Goal: Transaction & Acquisition: Purchase product/service

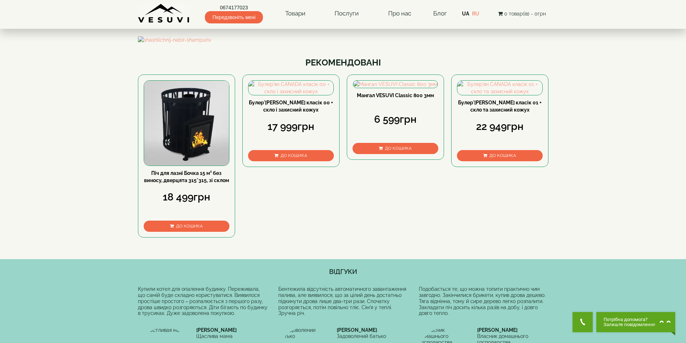
scroll to position [144, 0]
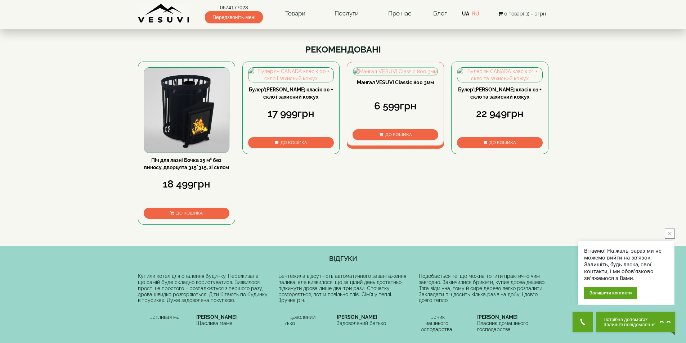
click at [392, 85] on link "Мангал VESUVI Classic 800 3мм" at bounding box center [395, 83] width 77 height 6
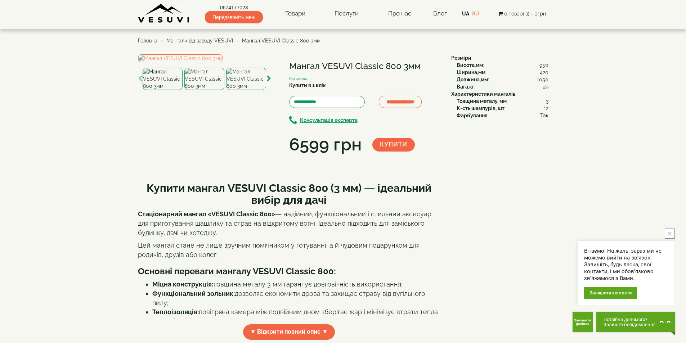
click at [202, 40] on span "Мангали від заводу VESUVI" at bounding box center [199, 41] width 67 height 6
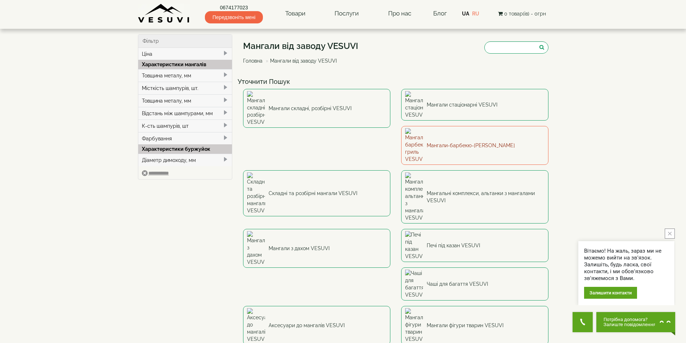
click at [401, 128] on link "Мангали-барбекю-[PERSON_NAME]" at bounding box center [474, 145] width 147 height 39
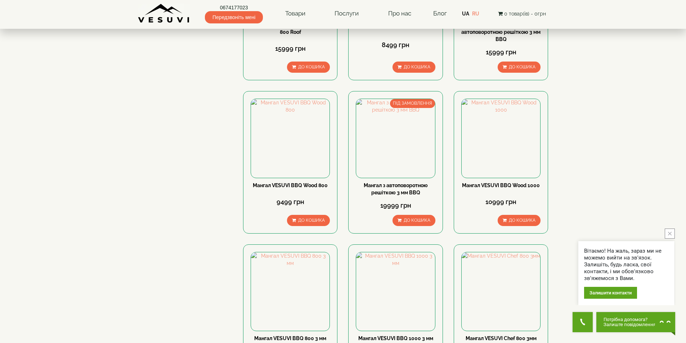
scroll to position [540, 0]
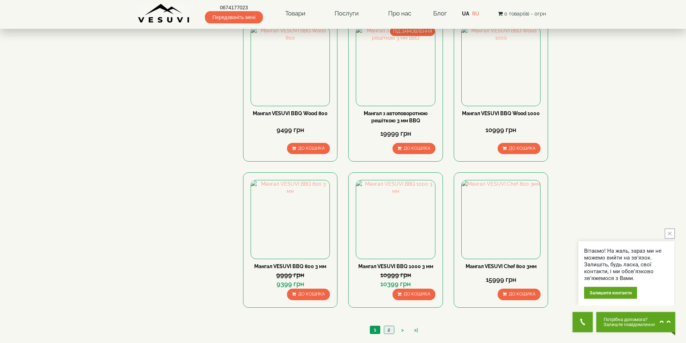
click at [387, 328] on link "2" at bounding box center [389, 330] width 10 height 8
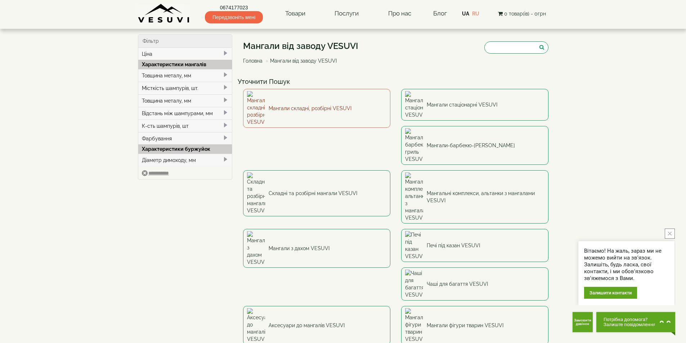
click at [298, 99] on link "Мангали складні, розбірні VESUVI" at bounding box center [316, 108] width 147 height 39
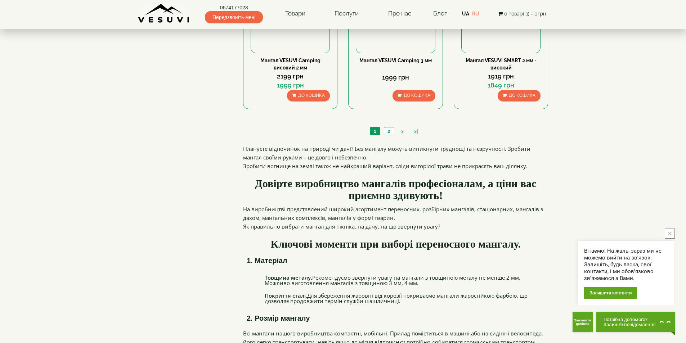
scroll to position [756, 0]
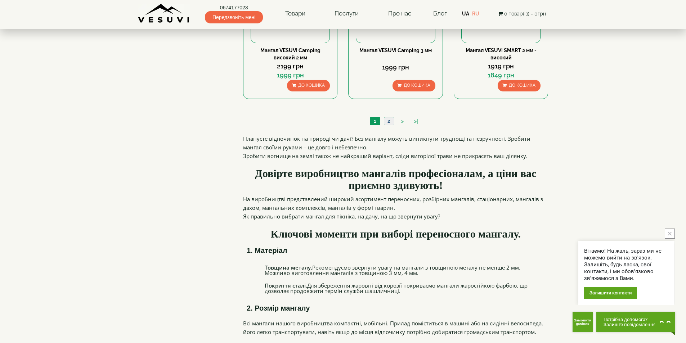
click at [389, 122] on link "2" at bounding box center [389, 121] width 10 height 8
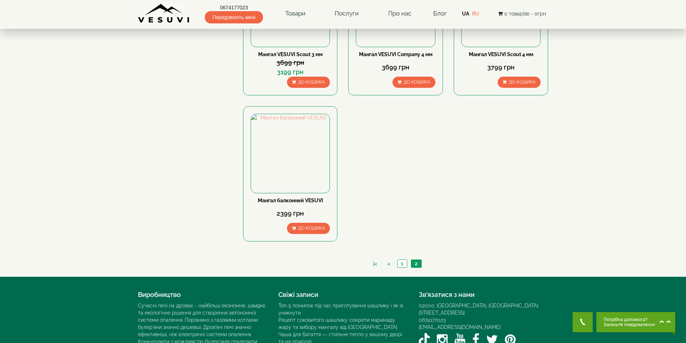
scroll to position [316, 0]
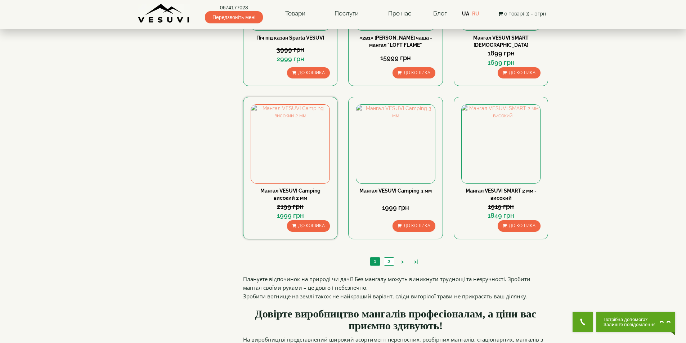
scroll to position [612, 0]
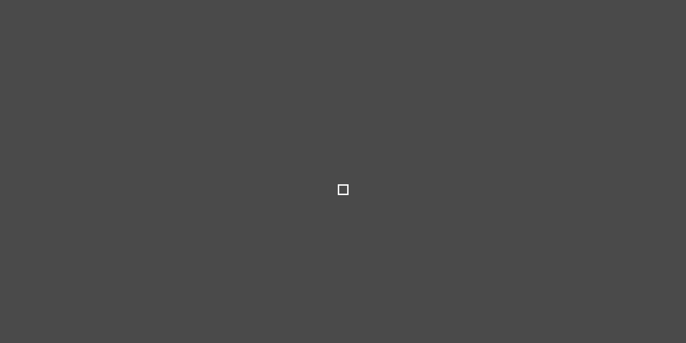
select select
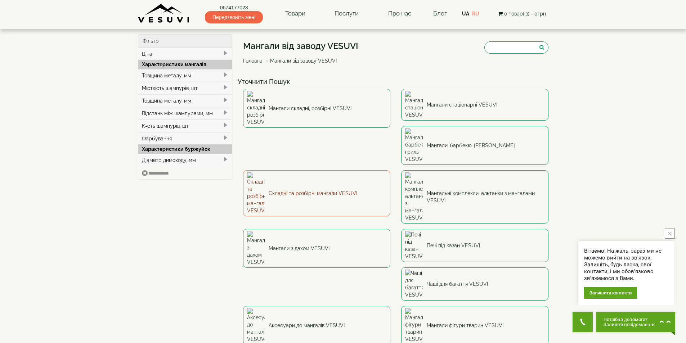
click at [390, 170] on link "Складні та розбірні мангали VESUVI" at bounding box center [316, 193] width 147 height 46
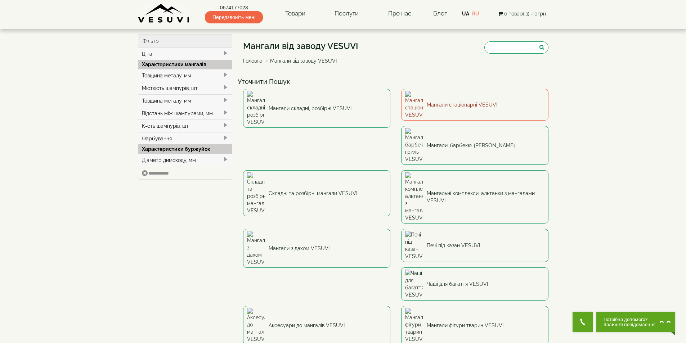
click at [437, 99] on link "Мангали стаціонарні VESUVI" at bounding box center [474, 105] width 147 height 32
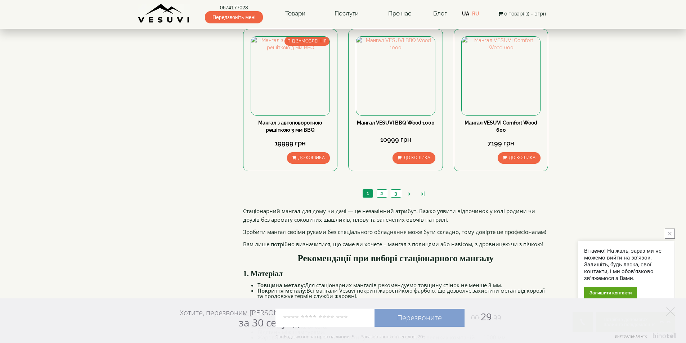
scroll to position [684, 0]
click at [382, 191] on link "2" at bounding box center [382, 193] width 10 height 8
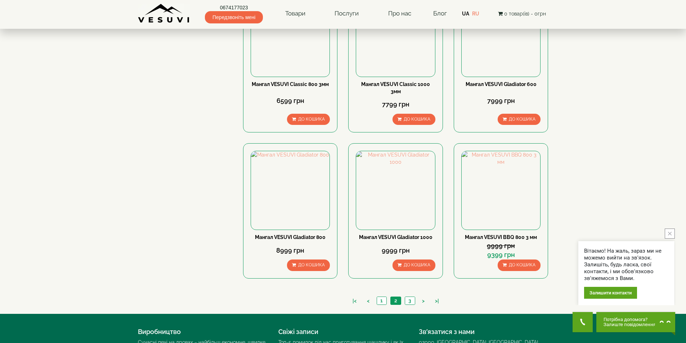
scroll to position [576, 0]
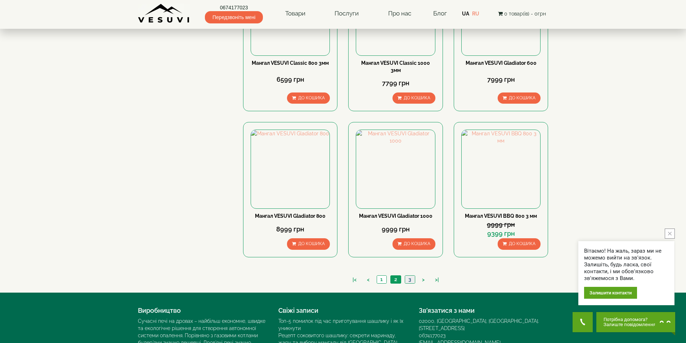
click at [410, 278] on link "3" at bounding box center [410, 280] width 10 height 8
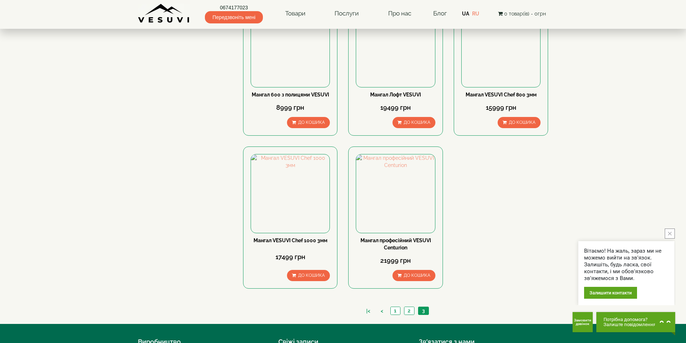
scroll to position [252, 0]
